Goal: Information Seeking & Learning: Learn about a topic

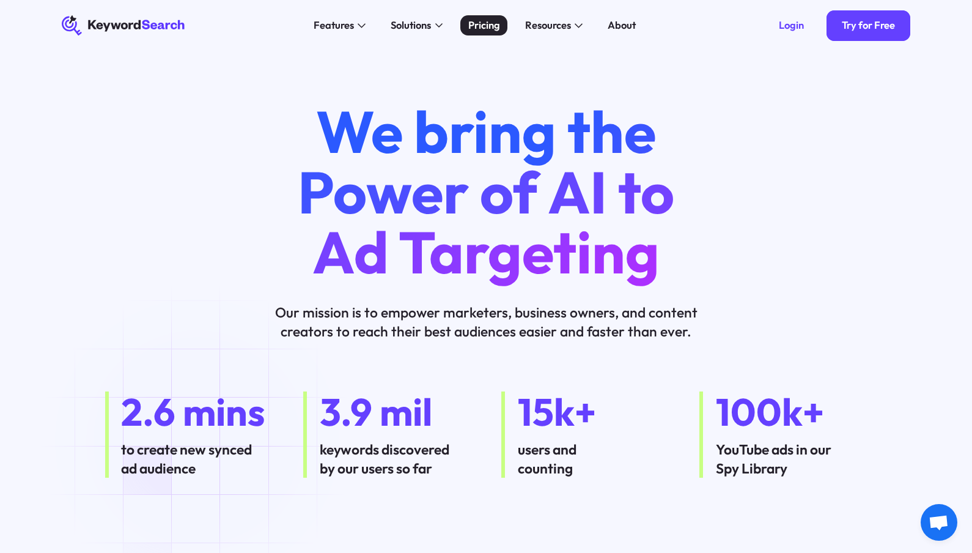
click at [485, 20] on div "Pricing" at bounding box center [484, 25] width 32 height 15
